Goal: Task Accomplishment & Management: Complete application form

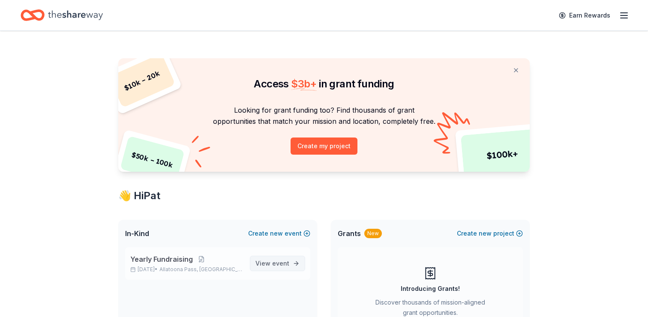
click at [274, 267] on span "View event" at bounding box center [272, 263] width 34 height 10
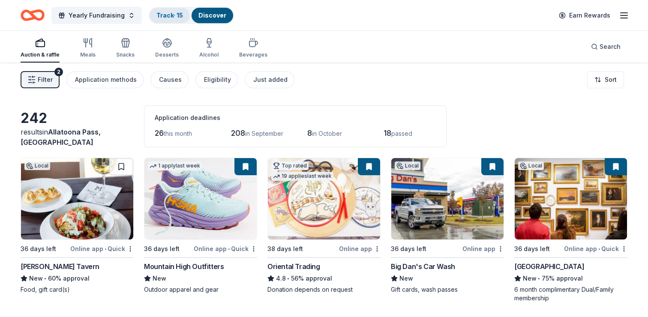
click at [174, 15] on link "Track · 15" at bounding box center [169, 15] width 27 height 7
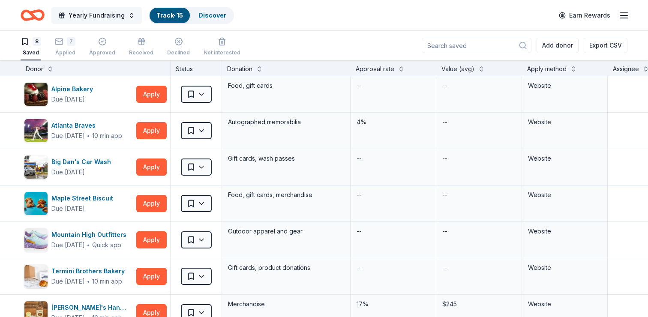
click at [111, 18] on span "Yearly Fundraising" at bounding box center [97, 15] width 56 height 10
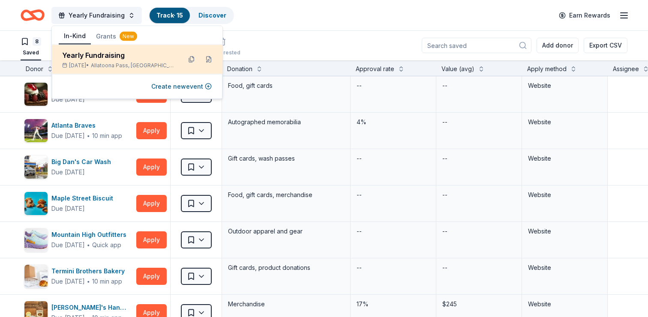
click at [97, 63] on div "Oct 16, 2025 • Allatoona Pass, GA" at bounding box center [118, 65] width 112 height 7
click at [194, 60] on button at bounding box center [192, 60] width 14 height 14
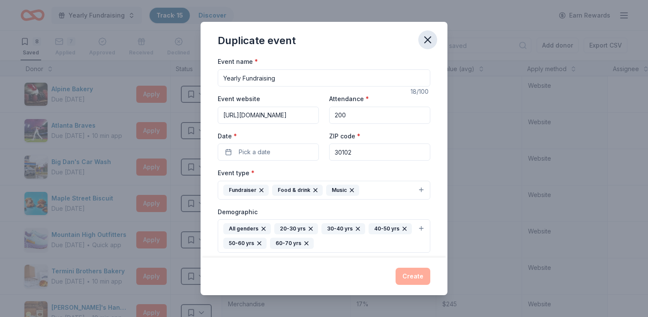
click at [426, 40] on icon "button" at bounding box center [428, 40] width 6 height 6
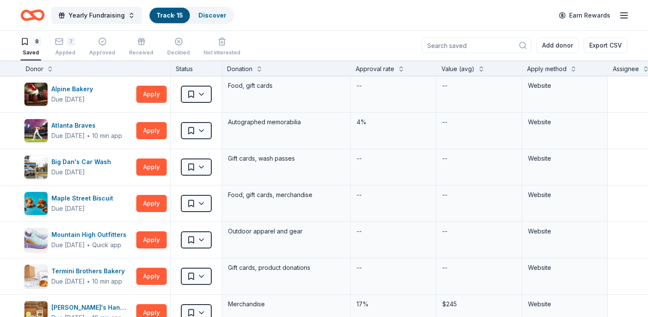
click at [29, 14] on icon "Home" at bounding box center [33, 15] width 24 height 20
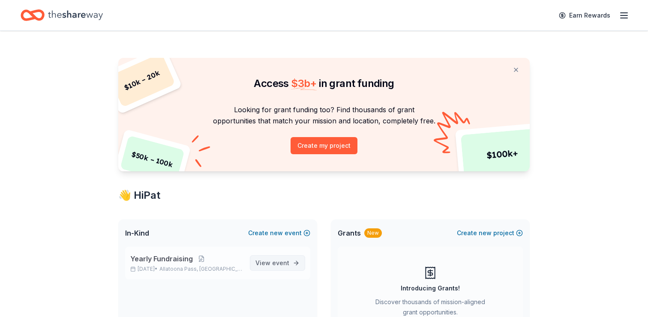
click at [275, 266] on span "event" at bounding box center [280, 262] width 17 height 7
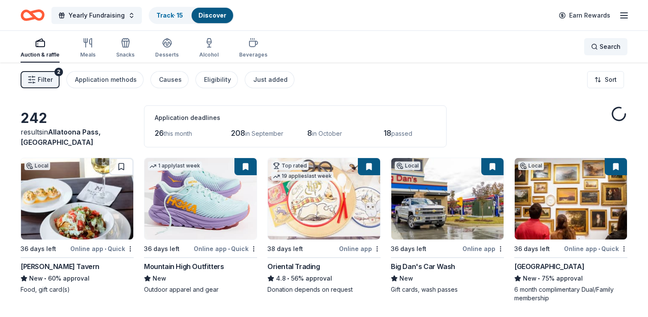
click at [596, 51] on div "Search" at bounding box center [606, 47] width 30 height 10
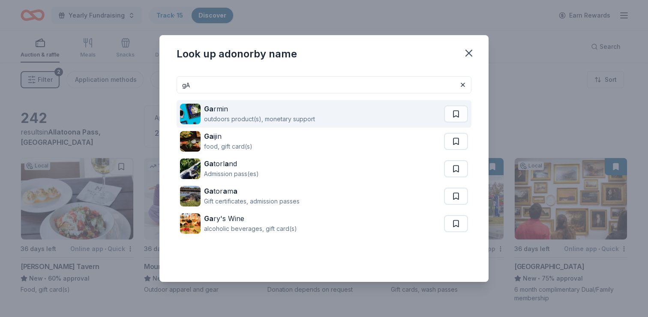
click at [363, 109] on div "Ga rmin outdoors product(s), monetary support" at bounding box center [312, 113] width 264 height 27
click at [273, 119] on div "outdoors product(s), monetary support" at bounding box center [259, 119] width 111 height 10
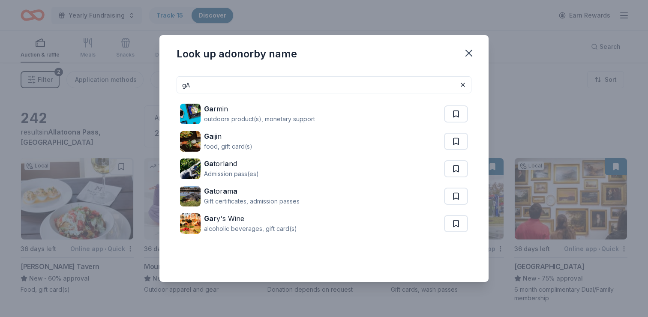
click at [207, 88] on input "gA" at bounding box center [324, 84] width 295 height 17
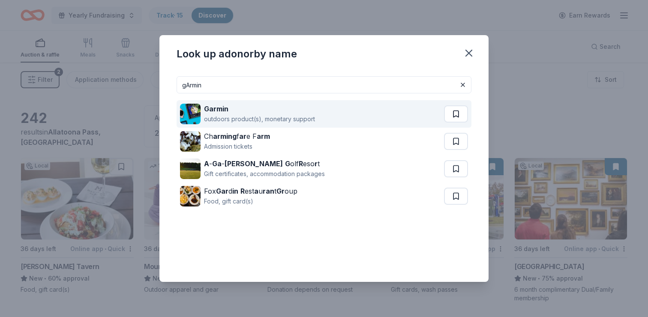
type input "gArmin"
click at [457, 114] on button at bounding box center [456, 113] width 24 height 17
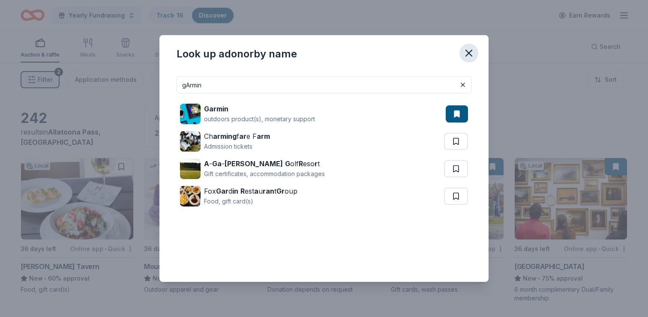
click at [469, 54] on icon "button" at bounding box center [469, 53] width 6 height 6
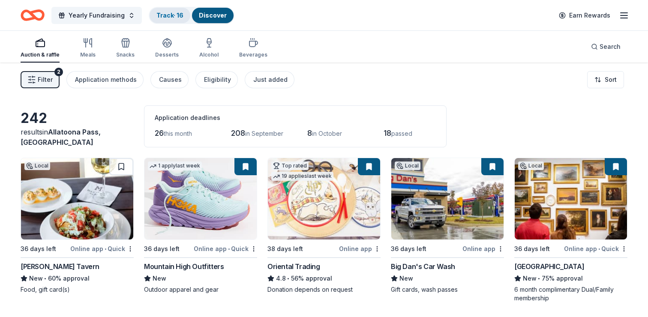
click at [165, 16] on link "Track · 16" at bounding box center [169, 15] width 27 height 7
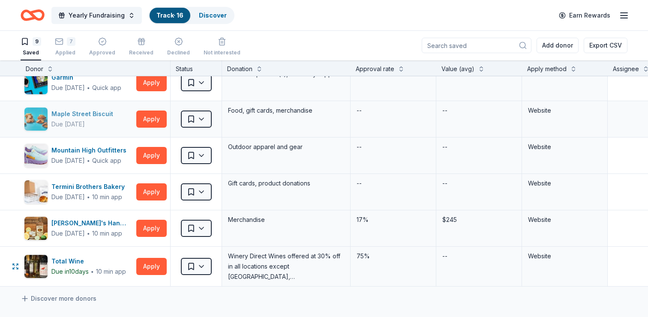
scroll to position [40, 0]
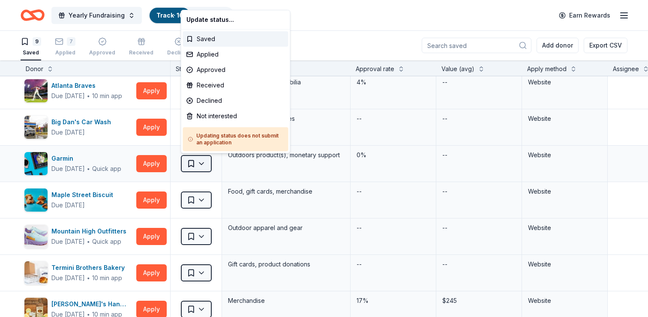
click at [203, 164] on html "Yearly Fundraising Track · 16 Discover Earn Rewards 9 Saved 7 Applied Approved …" at bounding box center [324, 158] width 648 height 317
click at [219, 55] on div "Applied" at bounding box center [235, 54] width 105 height 15
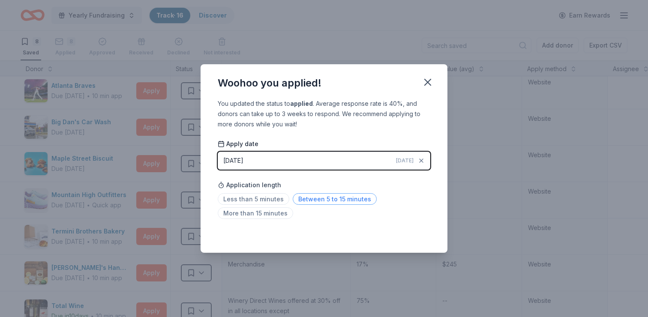
click at [310, 200] on span "Between 5 to 15 minutes" at bounding box center [335, 199] width 84 height 12
click at [429, 82] on icon "button" at bounding box center [428, 82] width 12 height 12
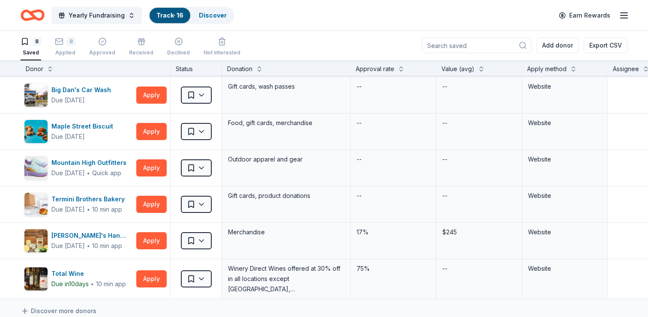
scroll to position [76, 0]
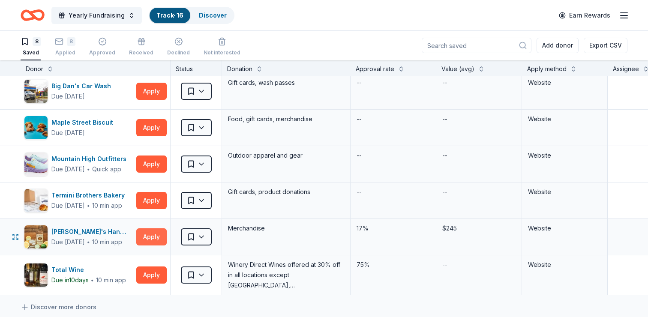
click at [149, 240] on button "Apply" at bounding box center [151, 236] width 30 height 17
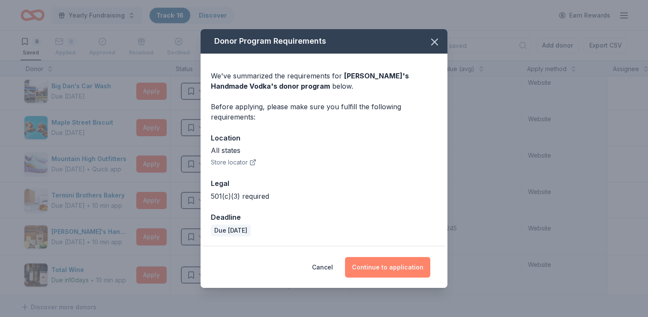
click at [387, 268] on button "Continue to application" at bounding box center [387, 267] width 85 height 21
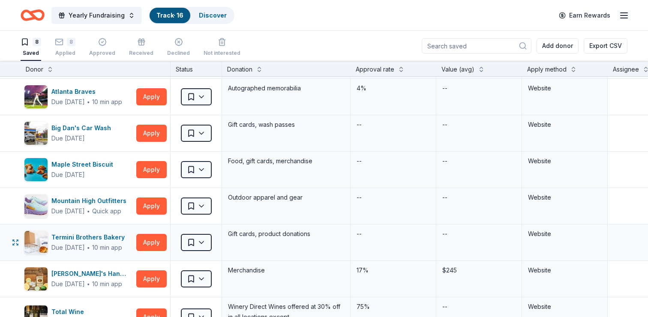
scroll to position [39, 0]
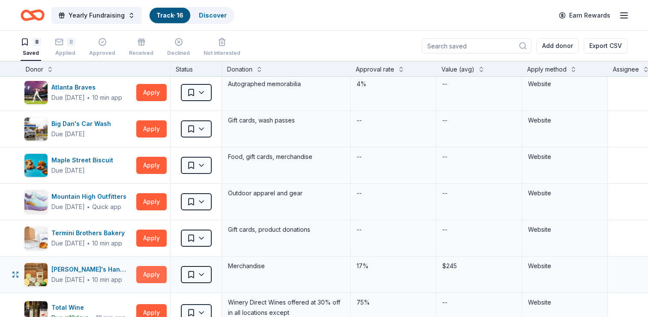
click at [153, 274] on button "Apply" at bounding box center [151, 274] width 30 height 17
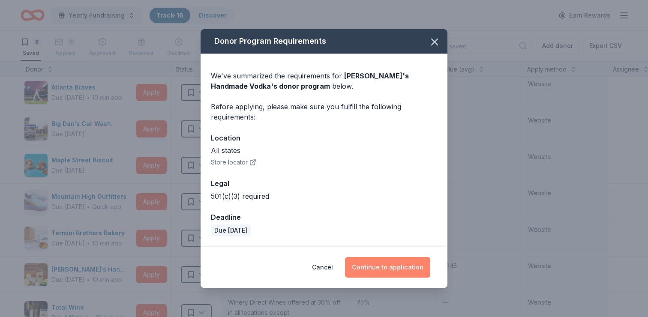
click at [401, 269] on button "Continue to application" at bounding box center [387, 267] width 85 height 21
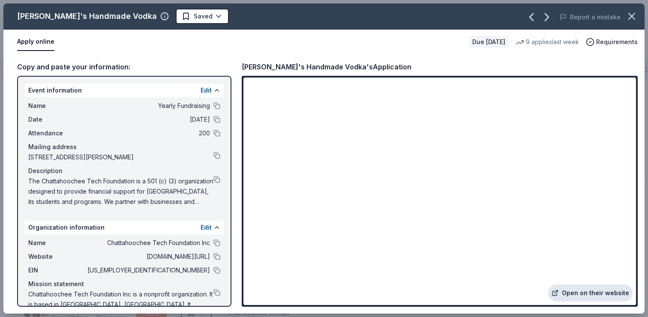
click at [582, 297] on link "Open on their website" at bounding box center [590, 293] width 84 height 17
click at [217, 243] on button at bounding box center [216, 243] width 7 height 7
click at [217, 257] on button at bounding box center [216, 256] width 7 height 7
click at [218, 153] on button at bounding box center [216, 155] width 7 height 7
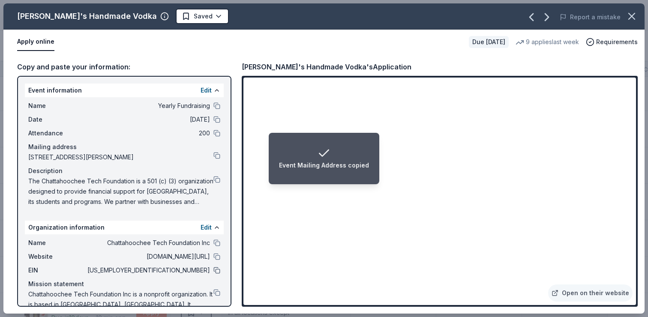
click at [216, 270] on button at bounding box center [216, 270] width 7 height 7
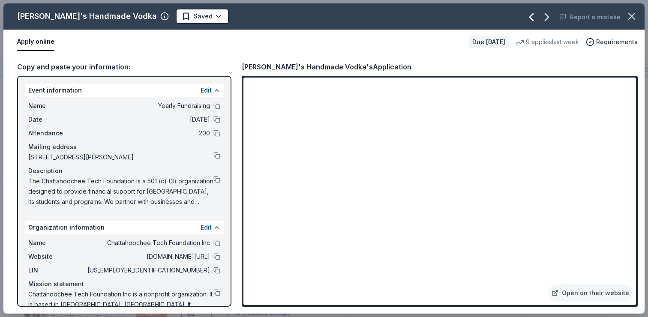
click at [532, 17] on icon "button" at bounding box center [531, 17] width 3 height 7
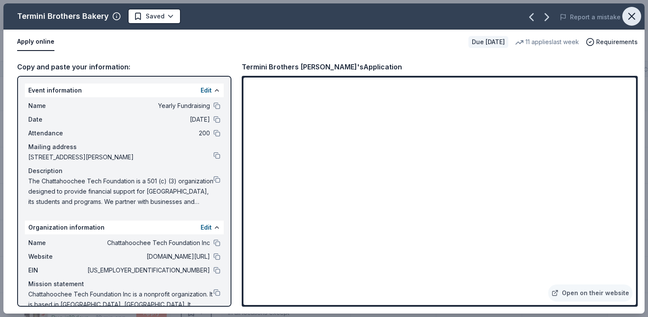
click at [629, 16] on icon "button" at bounding box center [632, 16] width 12 height 12
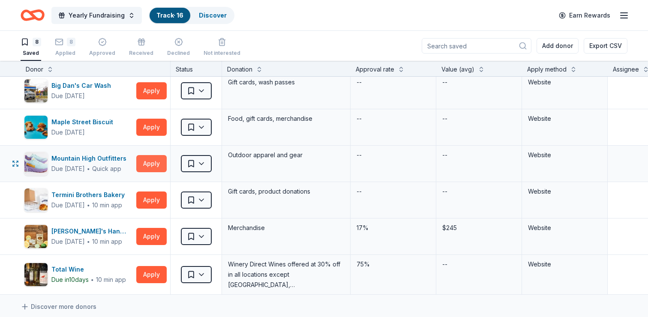
scroll to position [97, 0]
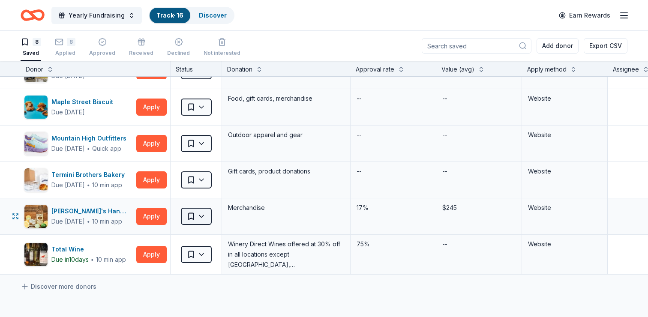
click at [201, 215] on html "Yearly Fundraising Track · 16 Discover Earn Rewards 8 Saved 8 Applied Approved …" at bounding box center [324, 158] width 648 height 317
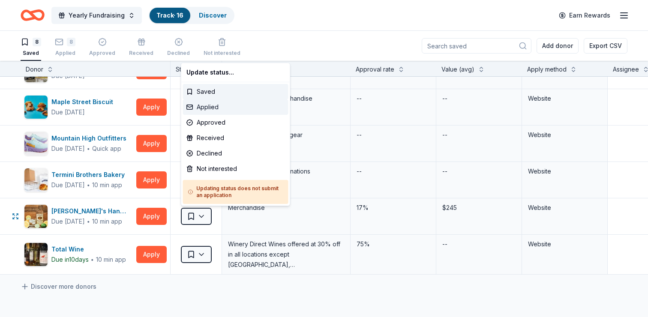
click at [207, 108] on div "Applied" at bounding box center [235, 106] width 105 height 15
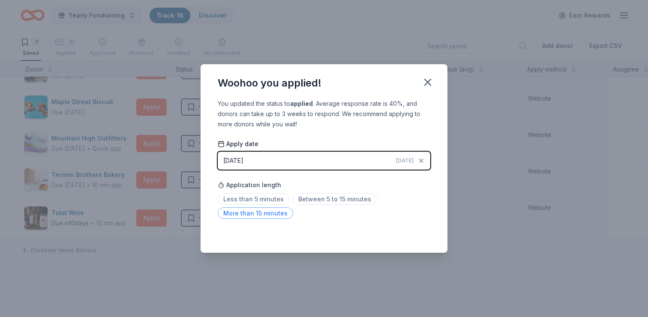
click at [263, 214] on span "More than 15 minutes" at bounding box center [255, 213] width 75 height 12
click at [427, 84] on icon "button" at bounding box center [428, 82] width 6 height 6
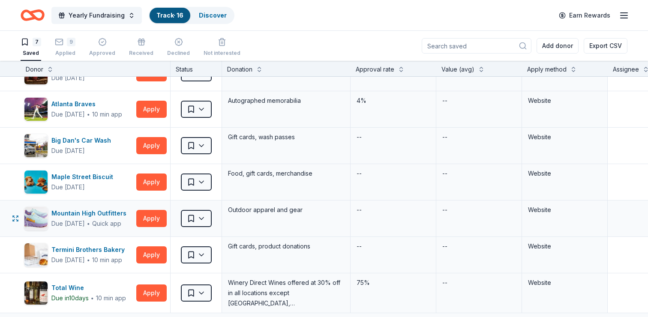
scroll to position [0, 0]
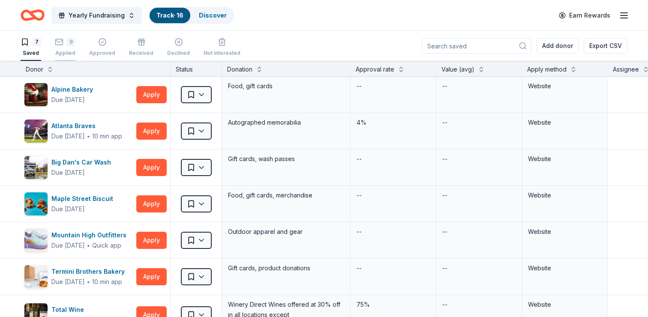
click at [72, 41] on div "9" at bounding box center [71, 37] width 9 height 9
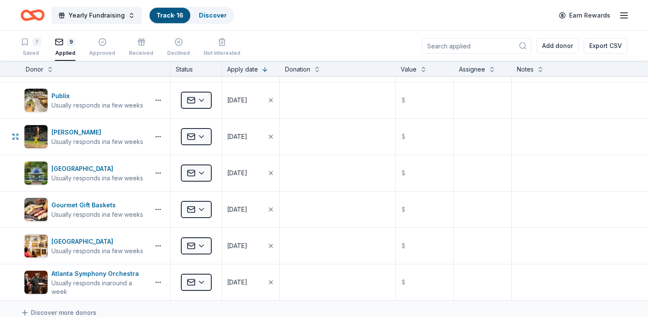
scroll to position [103, 0]
click at [281, 122] on textarea at bounding box center [338, 137] width 114 height 34
click at [293, 130] on textarea at bounding box center [338, 137] width 114 height 34
click at [417, 138] on input "text" at bounding box center [424, 137] width 56 height 34
click at [312, 135] on textarea at bounding box center [338, 137] width 114 height 34
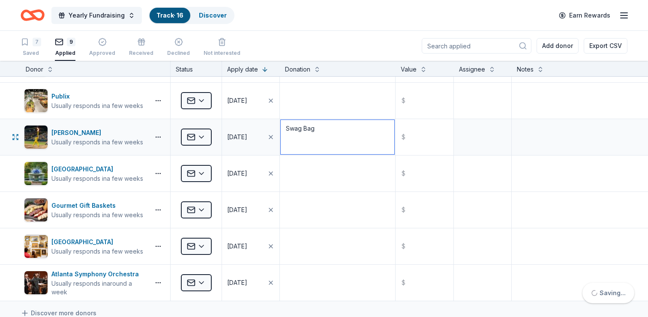
type textarea "Swag Bag"
click at [426, 147] on input "text" at bounding box center [424, 137] width 56 height 34
type input "35.00"
click at [491, 145] on textarea at bounding box center [483, 137] width 56 height 34
click at [492, 75] on div "Assignee" at bounding box center [483, 68] width 58 height 15
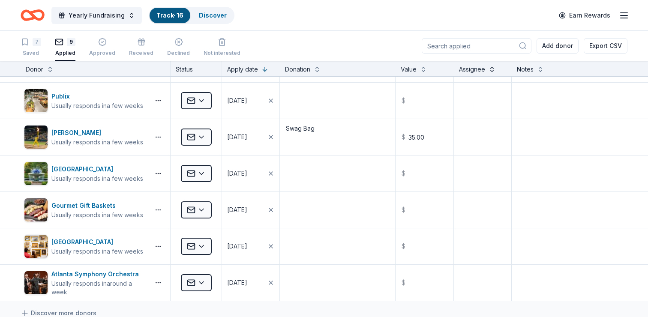
click at [493, 69] on button at bounding box center [491, 68] width 7 height 9
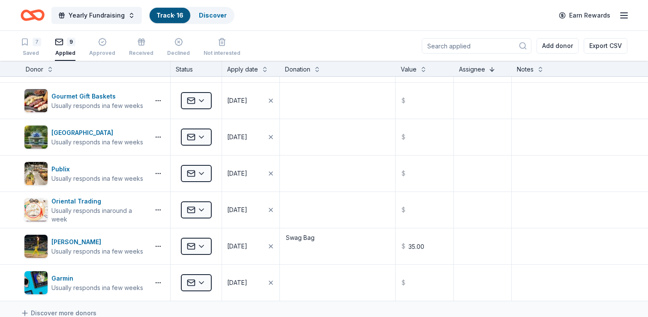
scroll to position [0, 0]
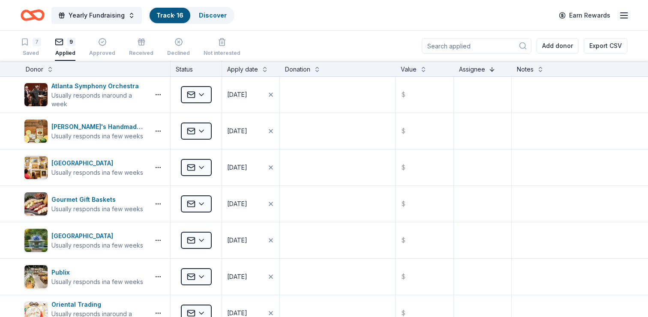
click at [493, 69] on button at bounding box center [491, 68] width 7 height 9
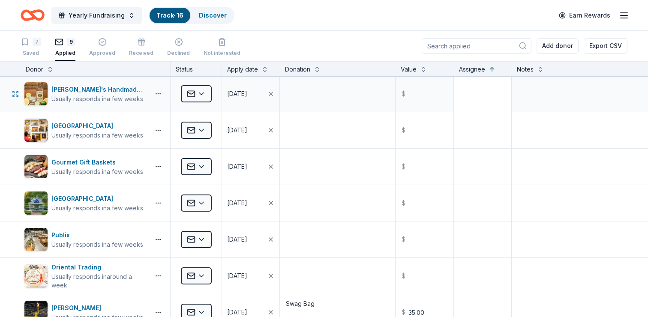
scroll to position [44, 0]
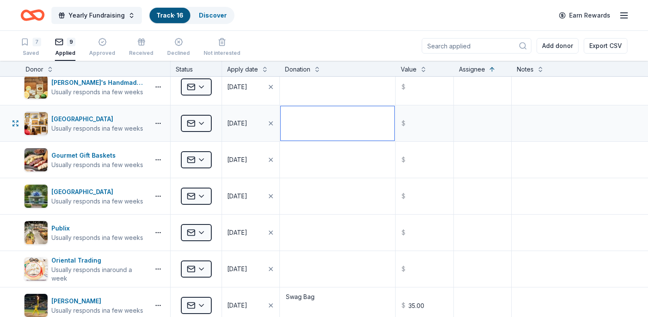
click at [329, 124] on textarea at bounding box center [338, 123] width 114 height 34
type textarea "6 month free membership"
click at [417, 124] on input "text" at bounding box center [424, 123] width 56 height 34
click at [484, 124] on textarea at bounding box center [483, 123] width 56 height 34
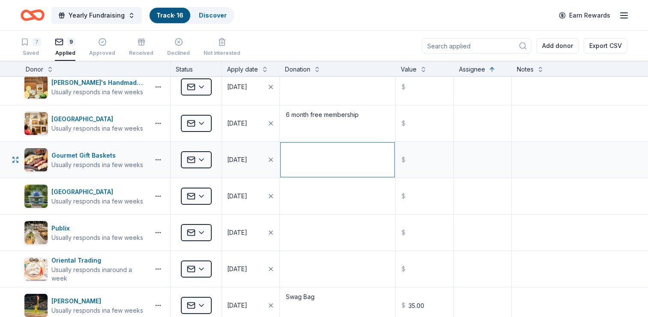
click at [295, 158] on textarea at bounding box center [338, 160] width 114 height 34
click at [306, 171] on textarea "$25 Gift Certificate" at bounding box center [338, 160] width 114 height 34
type textarea "$25 Gift Certificate"
click at [305, 195] on textarea at bounding box center [338, 196] width 114 height 34
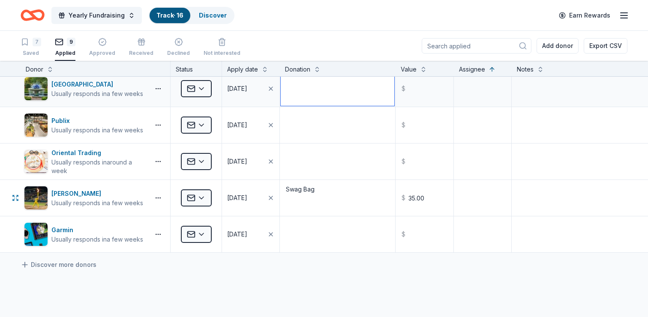
scroll to position [0, 0]
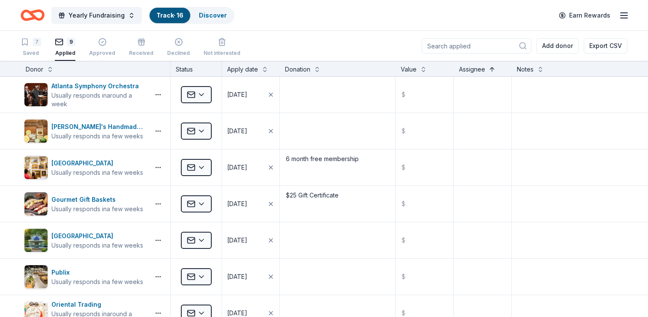
click at [492, 67] on button at bounding box center [491, 68] width 7 height 9
click at [491, 69] on button at bounding box center [491, 68] width 7 height 9
click at [51, 70] on button at bounding box center [50, 68] width 7 height 9
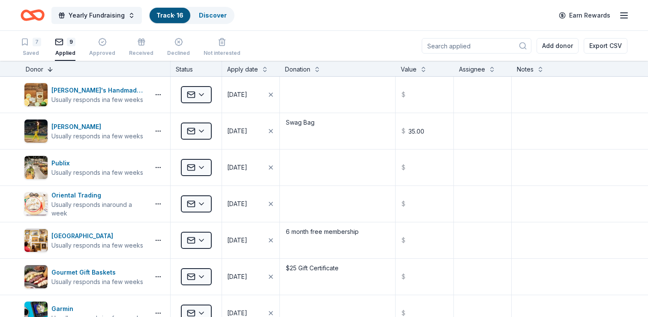
click at [51, 70] on button at bounding box center [50, 68] width 7 height 9
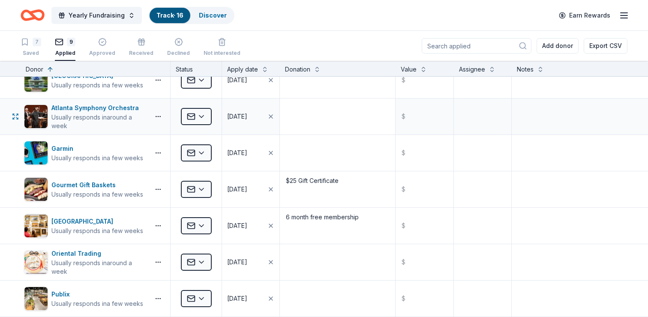
scroll to position [15, 0]
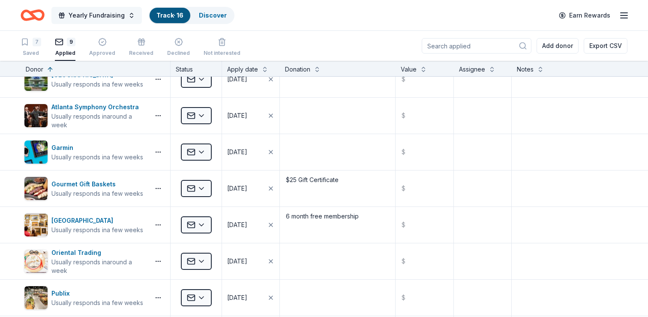
click at [102, 18] on span "Yearly Fundraising" at bounding box center [97, 15] width 56 height 10
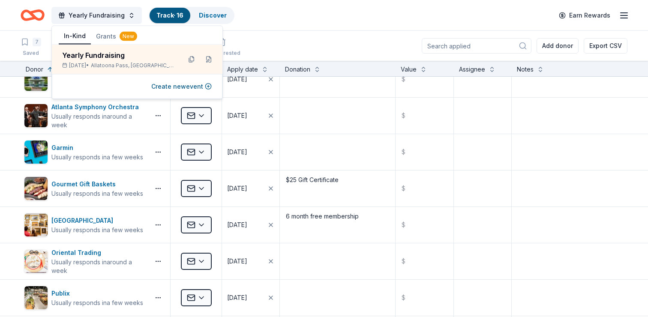
click at [106, 37] on button "Grants New" at bounding box center [116, 36] width 51 height 15
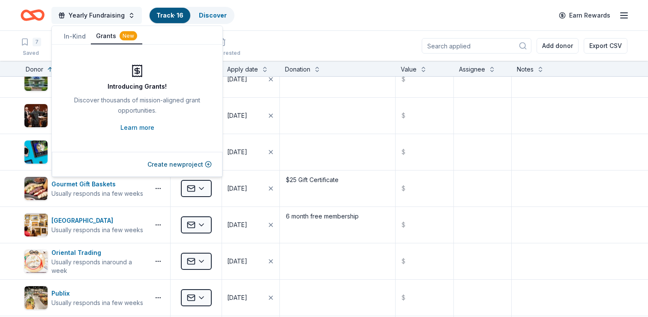
click at [91, 16] on span "Yearly Fundraising" at bounding box center [97, 15] width 56 height 10
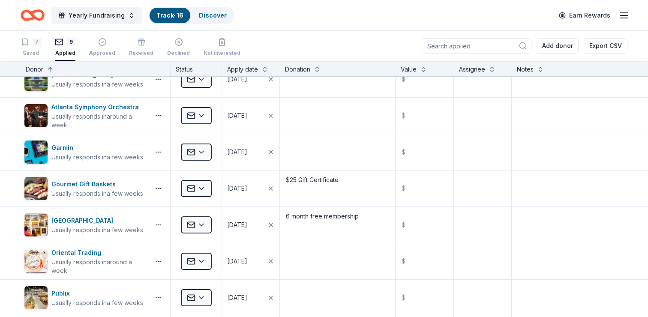
click at [34, 16] on icon "Home" at bounding box center [36, 15] width 13 height 9
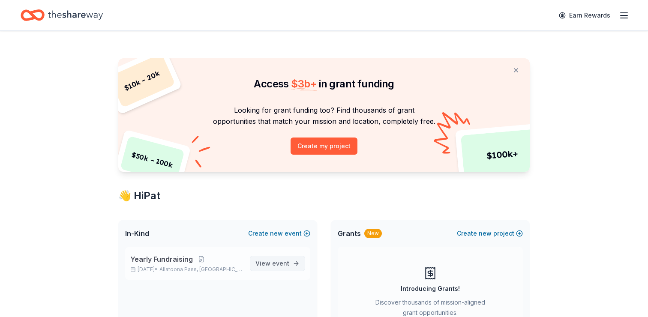
click at [271, 264] on span "View event" at bounding box center [272, 263] width 34 height 10
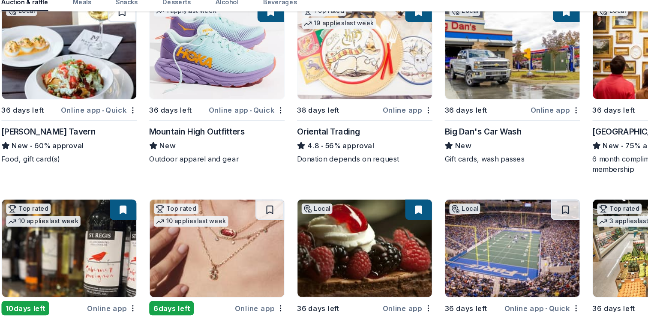
scroll to position [105, 0]
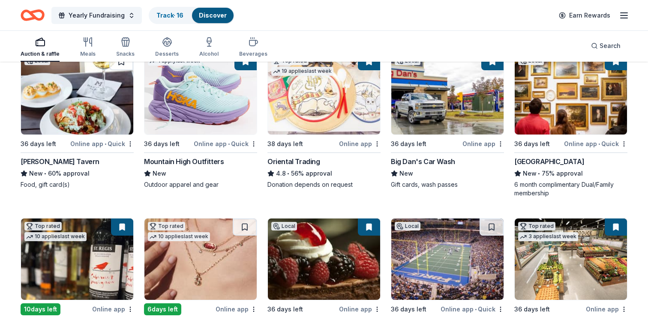
click at [58, 167] on div "Marlow's Tavern New • 60% approval Food, gift card(s)" at bounding box center [77, 172] width 113 height 33
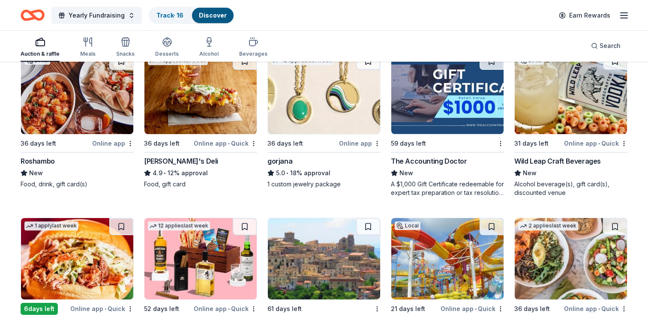
scroll to position [1394, 0]
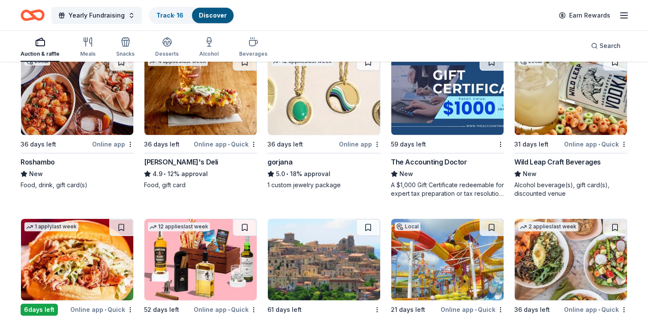
click at [41, 160] on div "Roshambo" at bounding box center [38, 162] width 34 height 10
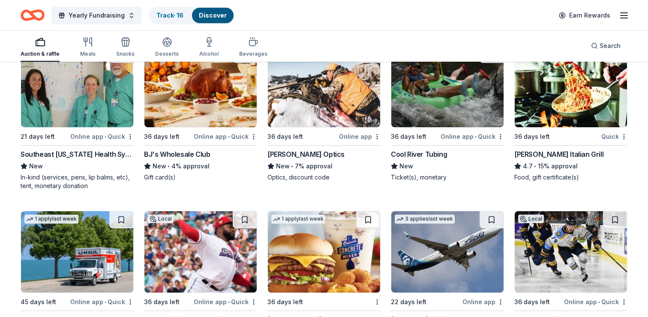
scroll to position [3536, 0]
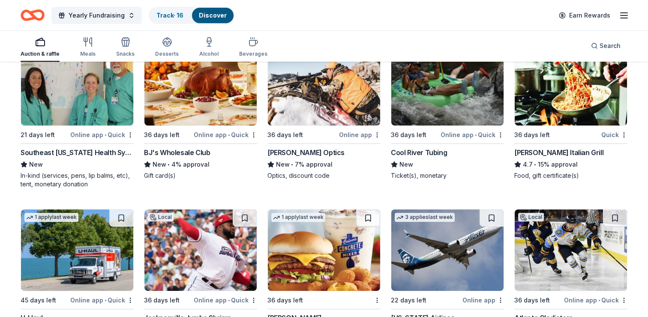
click at [63, 135] on div "21 days left" at bounding box center [45, 134] width 48 height 11
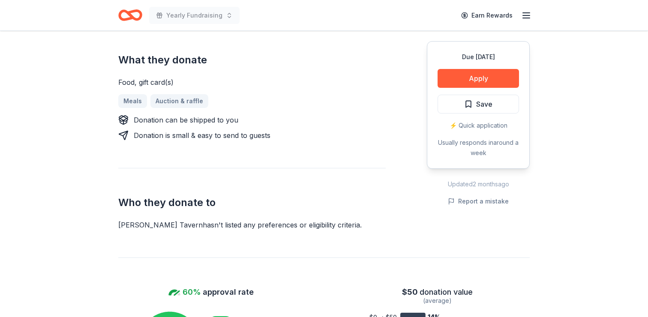
scroll to position [375, 0]
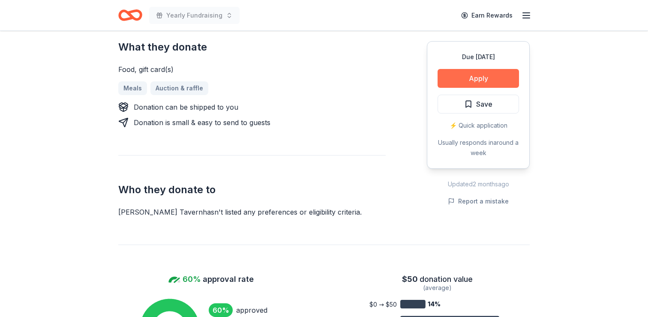
click at [478, 86] on button "Apply" at bounding box center [478, 78] width 81 height 19
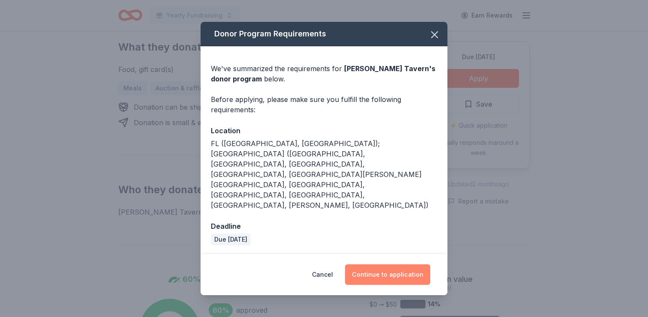
click at [389, 264] on button "Continue to application" at bounding box center [387, 274] width 85 height 21
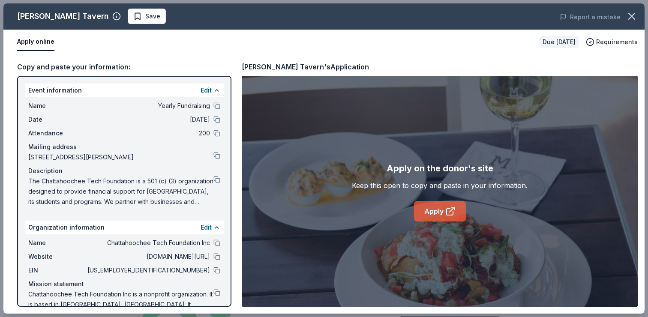
click at [437, 213] on link "Apply" at bounding box center [440, 211] width 52 height 21
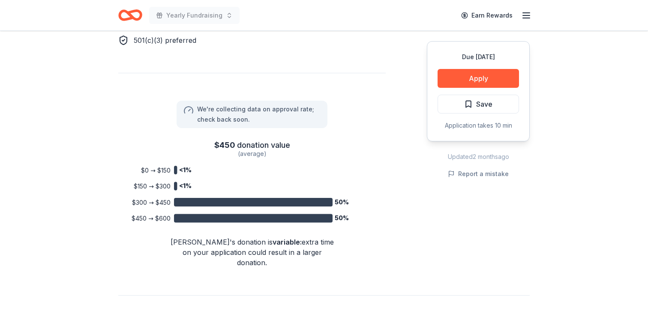
scroll to position [547, 0]
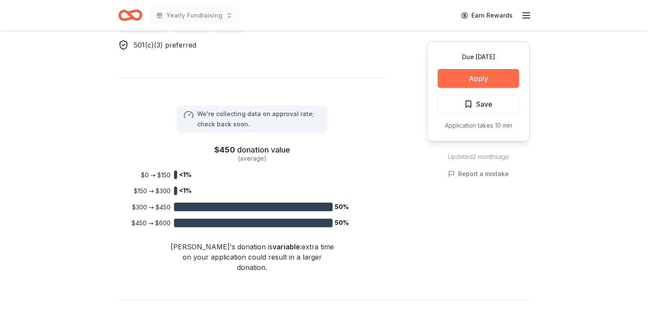
click at [480, 78] on button "Apply" at bounding box center [478, 78] width 81 height 19
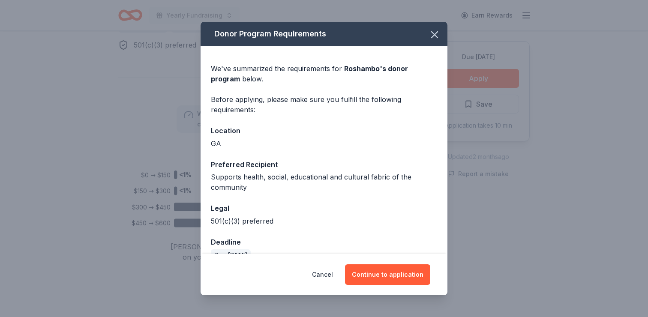
scroll to position [18, 0]
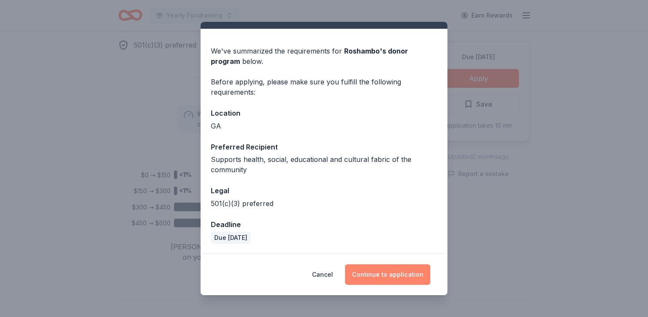
click at [388, 275] on button "Continue to application" at bounding box center [387, 274] width 85 height 21
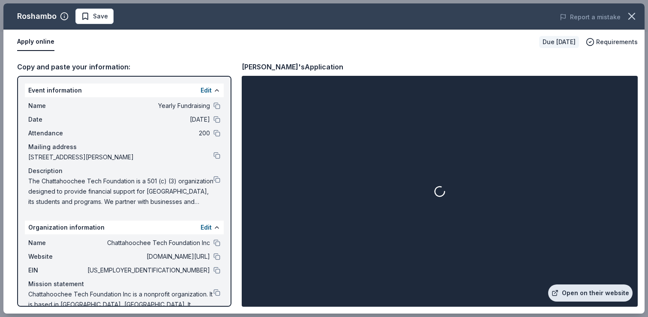
click at [585, 294] on link "Open on their website" at bounding box center [590, 293] width 84 height 17
click at [632, 15] on icon "button" at bounding box center [632, 16] width 6 height 6
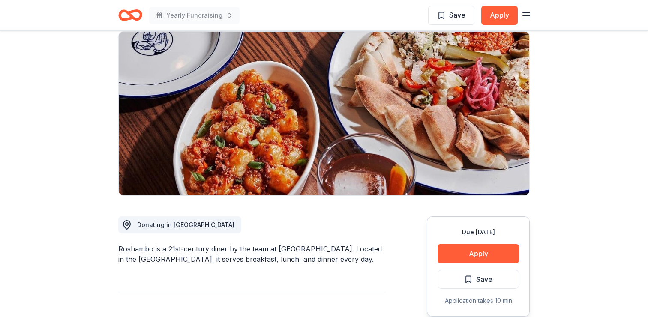
scroll to position [0, 0]
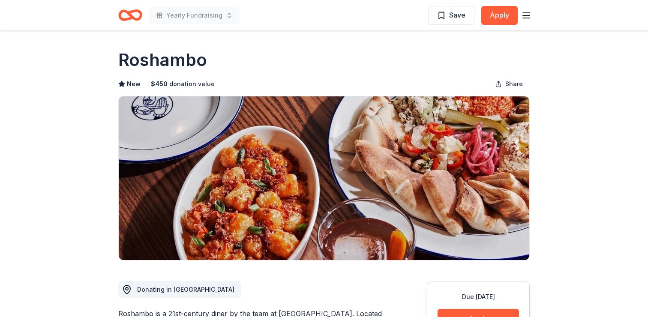
click at [135, 13] on icon "Home" at bounding box center [130, 15] width 24 height 20
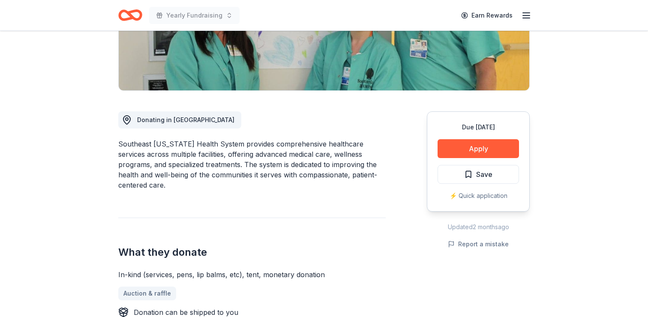
scroll to position [169, 0]
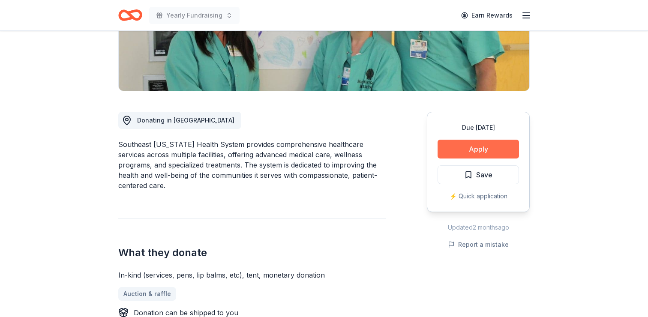
click at [468, 153] on button "Apply" at bounding box center [478, 149] width 81 height 19
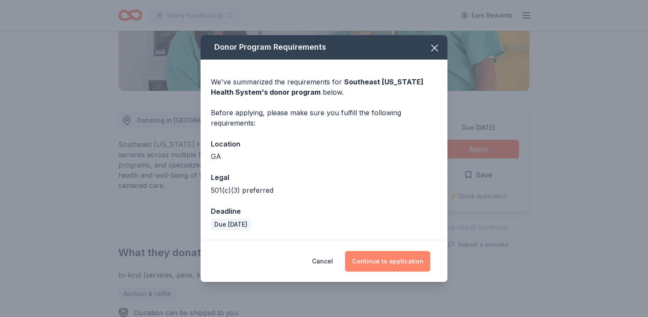
click at [393, 264] on button "Continue to application" at bounding box center [387, 261] width 85 height 21
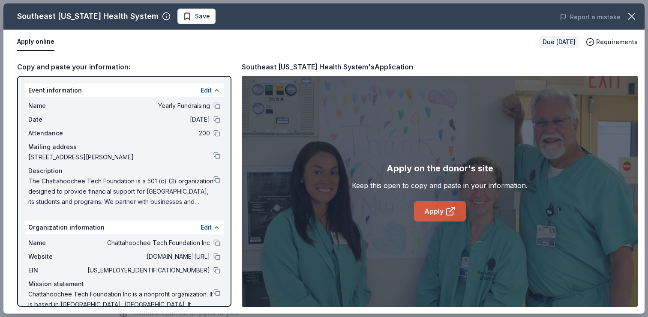
click at [435, 212] on link "Apply" at bounding box center [440, 211] width 52 height 21
